Goal: Find specific page/section: Find specific page/section

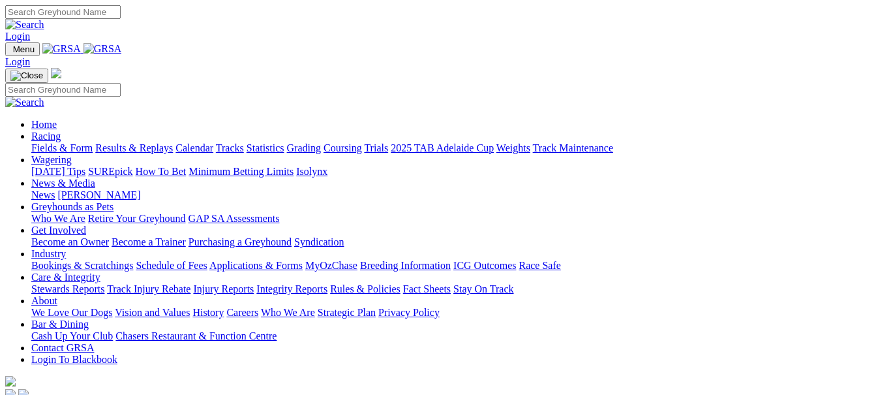
scroll to position [457, 0]
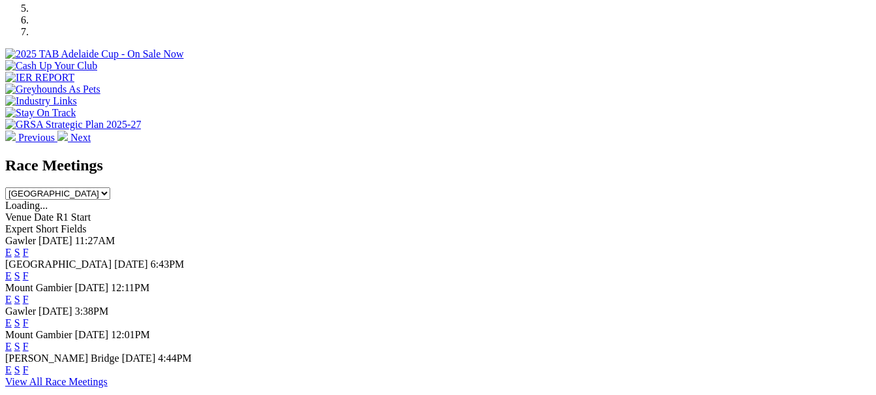
click at [29, 247] on link "F" at bounding box center [26, 252] width 6 height 11
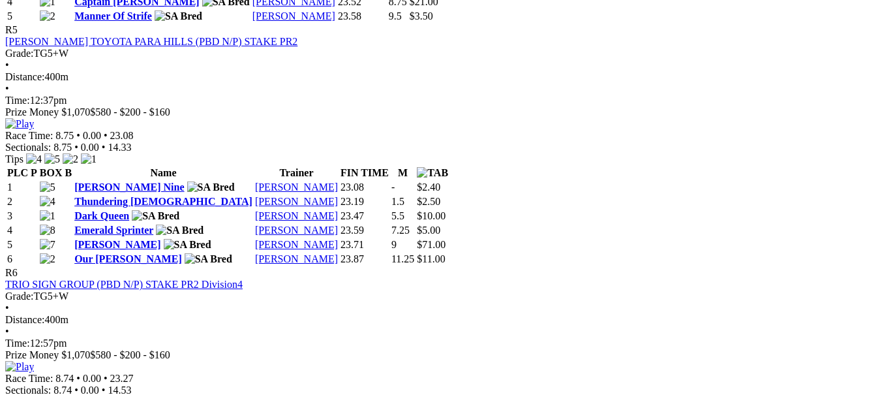
scroll to position [1565, 0]
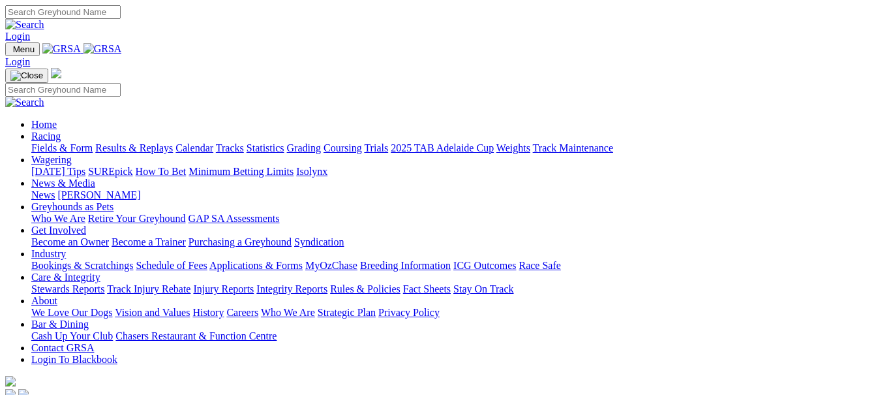
scroll to position [457, 0]
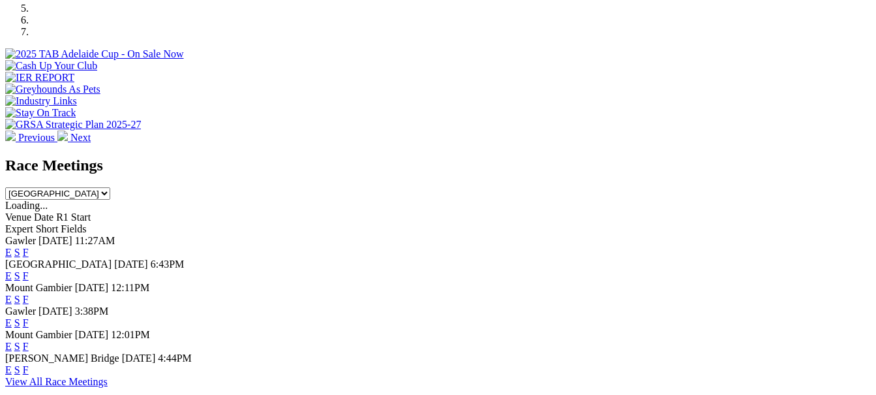
click at [29, 317] on link "F" at bounding box center [26, 322] width 6 height 11
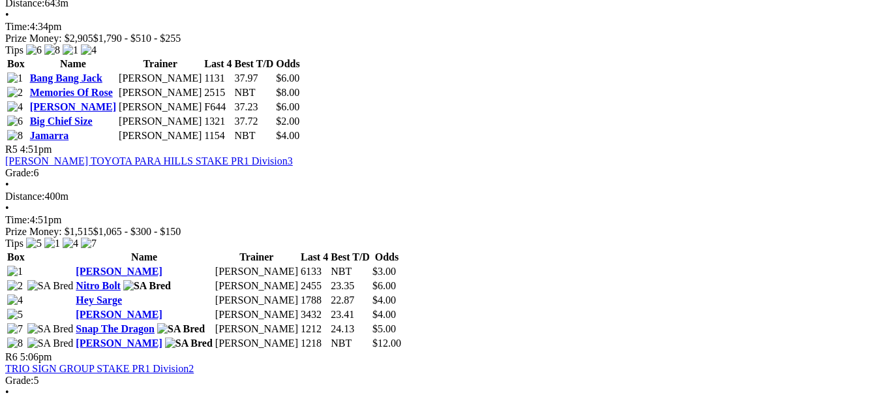
scroll to position [1304, 0]
